Goal: Task Accomplishment & Management: Use online tool/utility

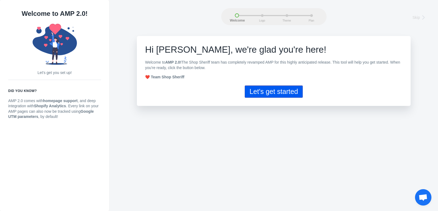
click at [296, 95] on button "Let's get started" at bounding box center [274, 92] width 58 height 12
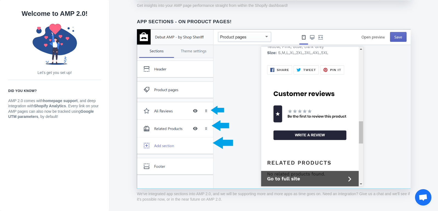
scroll to position [318, 0]
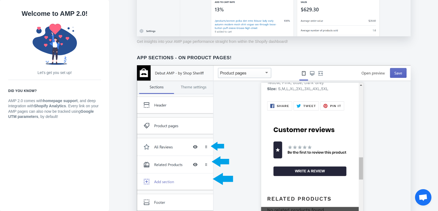
click at [395, 72] on img at bounding box center [274, 145] width 274 height 160
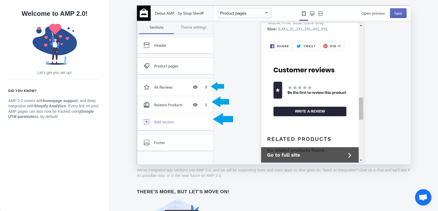
scroll to position [427, 0]
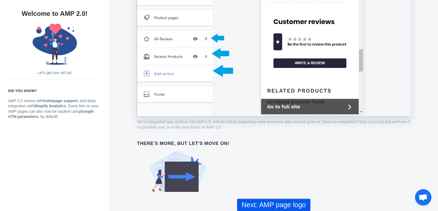
click at [285, 201] on button "Next: AMP page logo" at bounding box center [273, 205] width 73 height 12
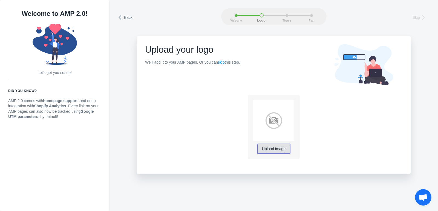
click at [272, 150] on span "Upload image" at bounding box center [274, 149] width 24 height 4
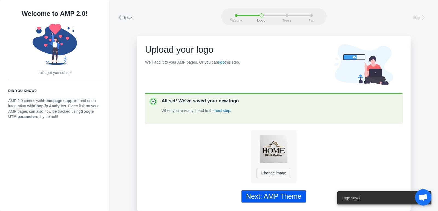
scroll to position [1, 0]
click at [264, 193] on div "Next: AMP Theme" at bounding box center [273, 197] width 55 height 8
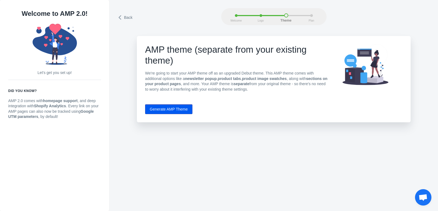
click at [179, 110] on button "Generate AMP Theme" at bounding box center [168, 109] width 47 height 10
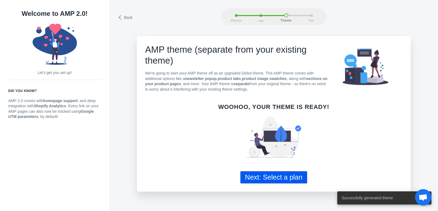
click at [255, 174] on button "Next: Select a plan" at bounding box center [273, 177] width 67 height 12
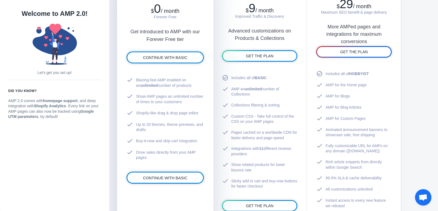
scroll to position [344, 0]
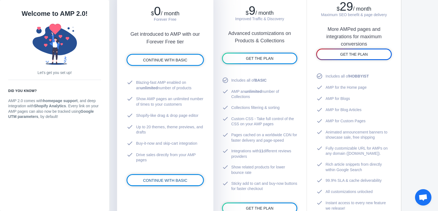
click at [170, 183] on span "CONTINUE WITH BASIC" at bounding box center [165, 180] width 44 height 4
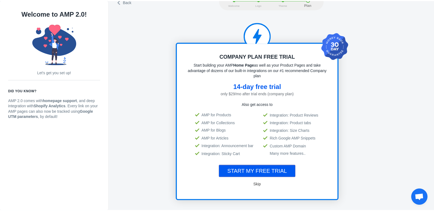
scroll to position [1, 0]
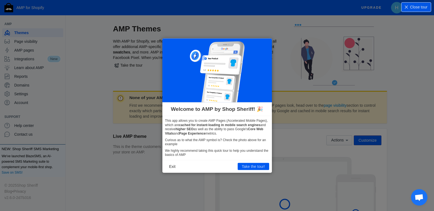
click at [248, 166] on button "Take the tour!" at bounding box center [252, 166] width 31 height 7
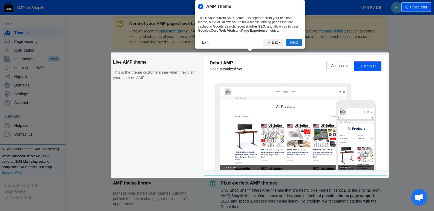
click at [291, 43] on button "Next" at bounding box center [294, 42] width 16 height 7
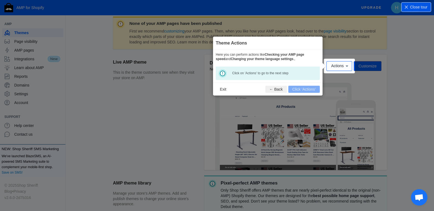
scroll to position [81, 0]
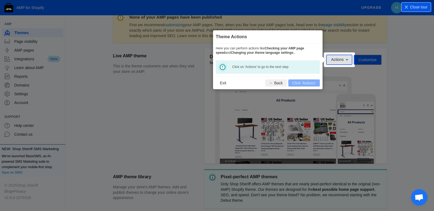
click at [340, 60] on span "Actions" at bounding box center [337, 60] width 13 height 4
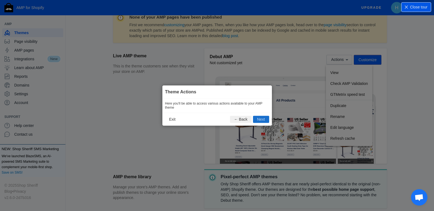
click at [257, 120] on button "Next" at bounding box center [261, 119] width 16 height 7
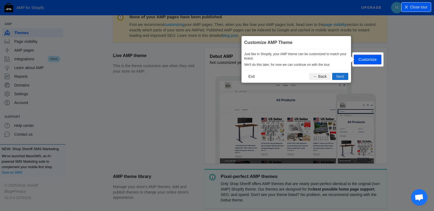
click at [338, 78] on button "Next" at bounding box center [340, 76] width 16 height 7
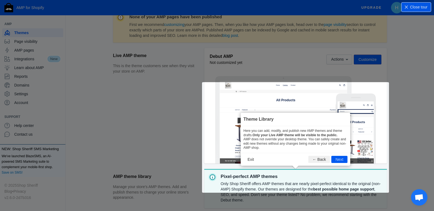
scroll to position [170, 0]
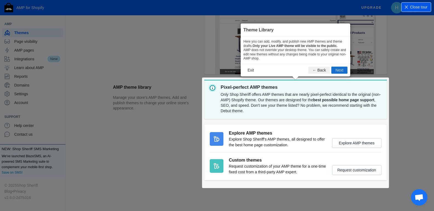
click at [342, 69] on button "Next" at bounding box center [339, 70] width 16 height 7
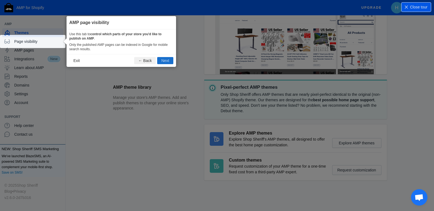
click at [166, 61] on button "Next" at bounding box center [165, 60] width 16 height 7
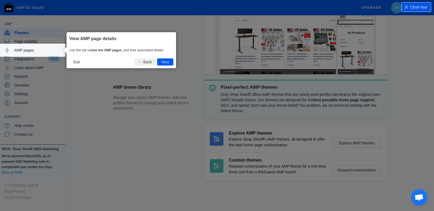
click at [166, 61] on button "Next" at bounding box center [165, 62] width 16 height 7
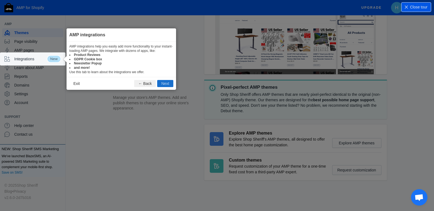
click at [168, 82] on button "Next" at bounding box center [165, 83] width 16 height 7
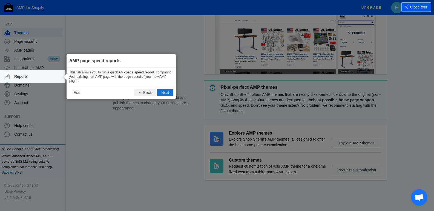
click at [167, 95] on button "Next" at bounding box center [165, 92] width 16 height 7
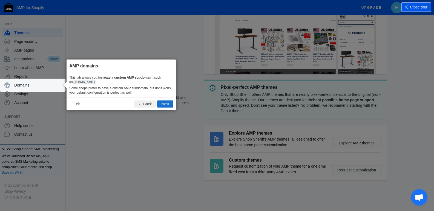
click at [164, 105] on button "Next" at bounding box center [165, 104] width 16 height 7
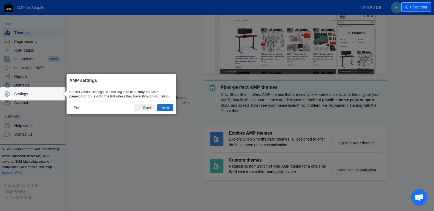
click at [167, 109] on button "Next" at bounding box center [165, 107] width 16 height 7
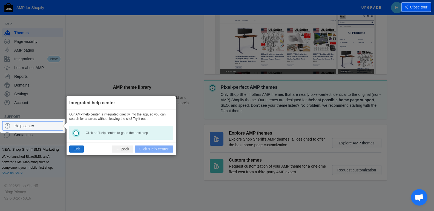
click at [74, 150] on button "Exit" at bounding box center [76, 149] width 14 height 7
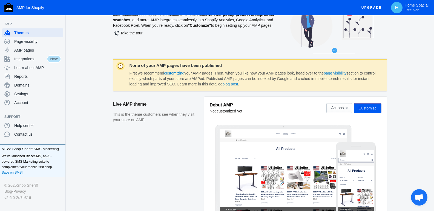
scroll to position [0, 0]
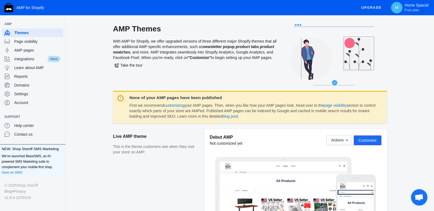
click at [370, 141] on span "Customize" at bounding box center [367, 140] width 18 height 4
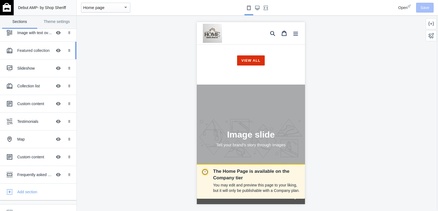
scroll to position [41, 0]
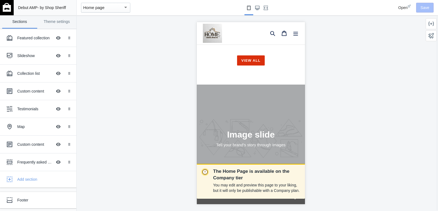
click at [115, 7] on div "Home page" at bounding box center [103, 7] width 40 height 7
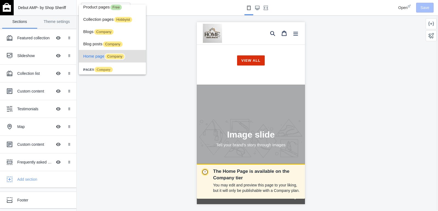
scroll to position [0, 92]
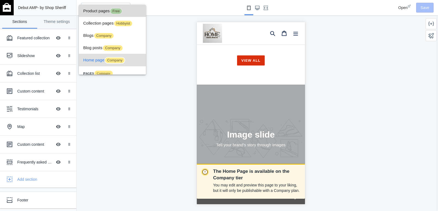
click at [132, 15] on span "Product pages Free" at bounding box center [112, 11] width 58 height 12
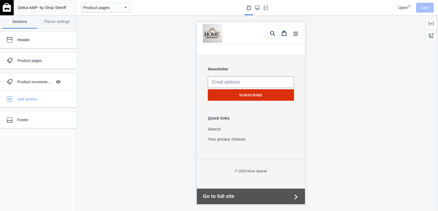
click at [423, 8] on div "Open Save" at bounding box center [405, 7] width 60 height 15
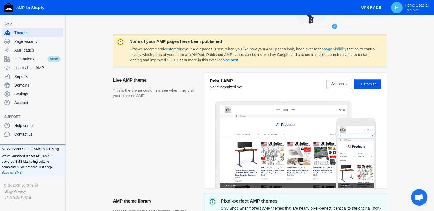
scroll to position [82, 0]
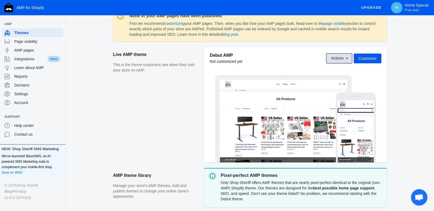
click at [340, 62] on button "Actions" at bounding box center [339, 59] width 26 height 10
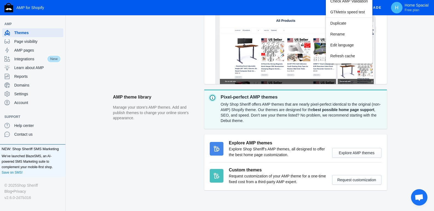
scroll to position [164, 0]
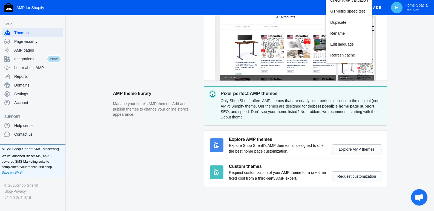
click at [400, 87] on div at bounding box center [217, 105] width 434 height 211
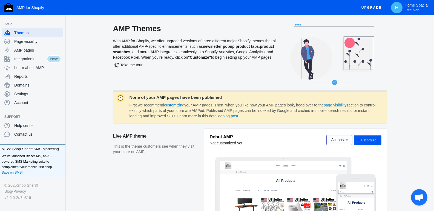
scroll to position [0, 0]
click at [38, 59] on span "Integrations" at bounding box center [30, 58] width 33 height 5
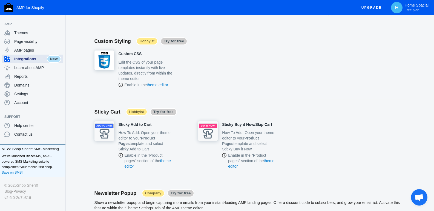
scroll to position [574, 0]
